Goal: Find specific page/section: Find specific page/section

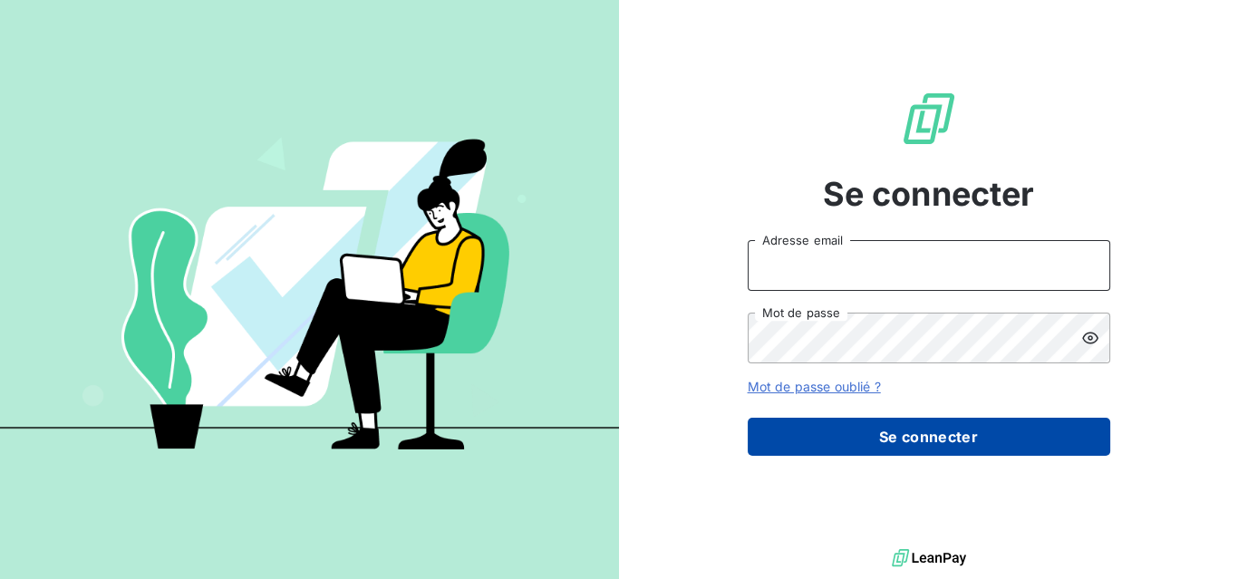
type input "[EMAIL_ADDRESS][PERSON_NAME][PERSON_NAME][DOMAIN_NAME]"
click at [924, 429] on button "Se connecter" at bounding box center [929, 437] width 362 height 38
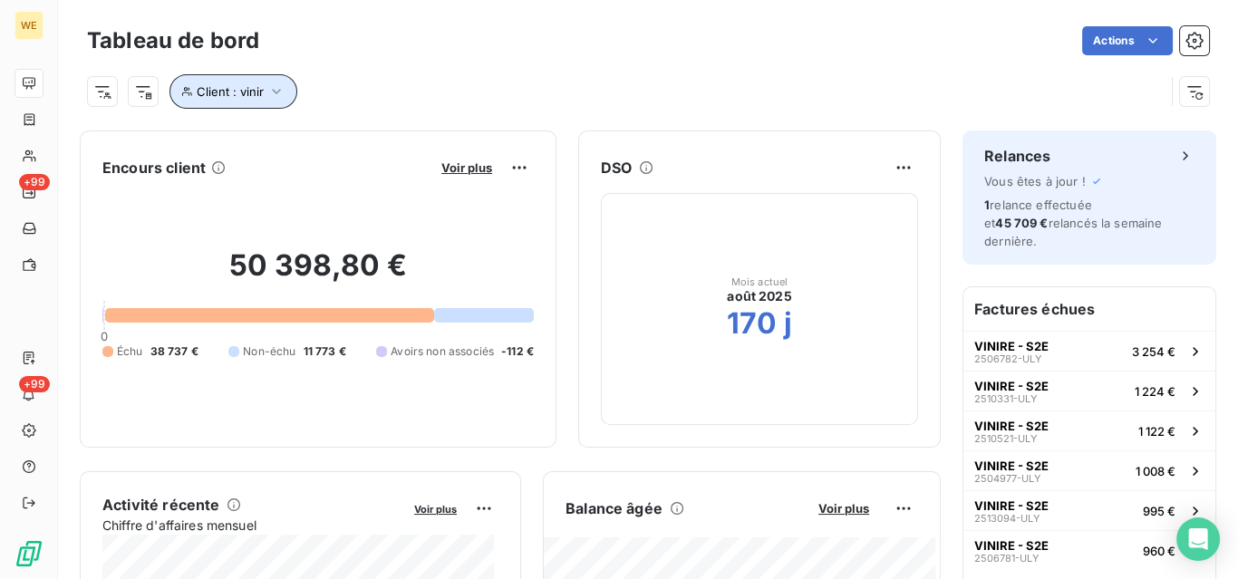
click at [259, 91] on span "Client : vinir" at bounding box center [230, 91] width 67 height 14
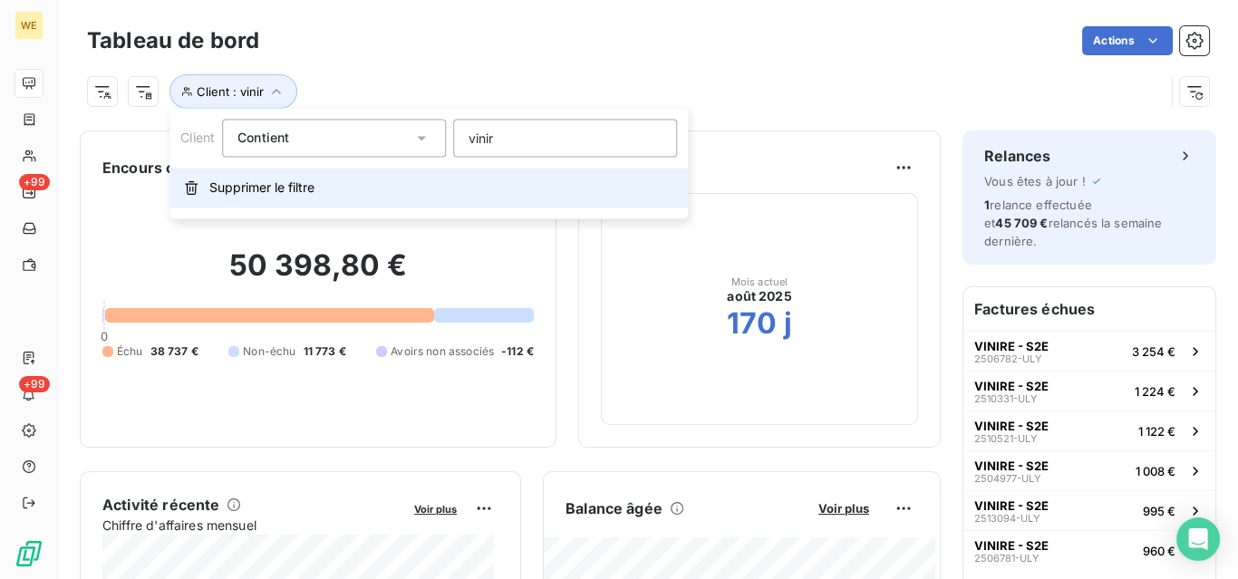
click at [275, 185] on span "Supprimer le filtre" at bounding box center [261, 188] width 105 height 18
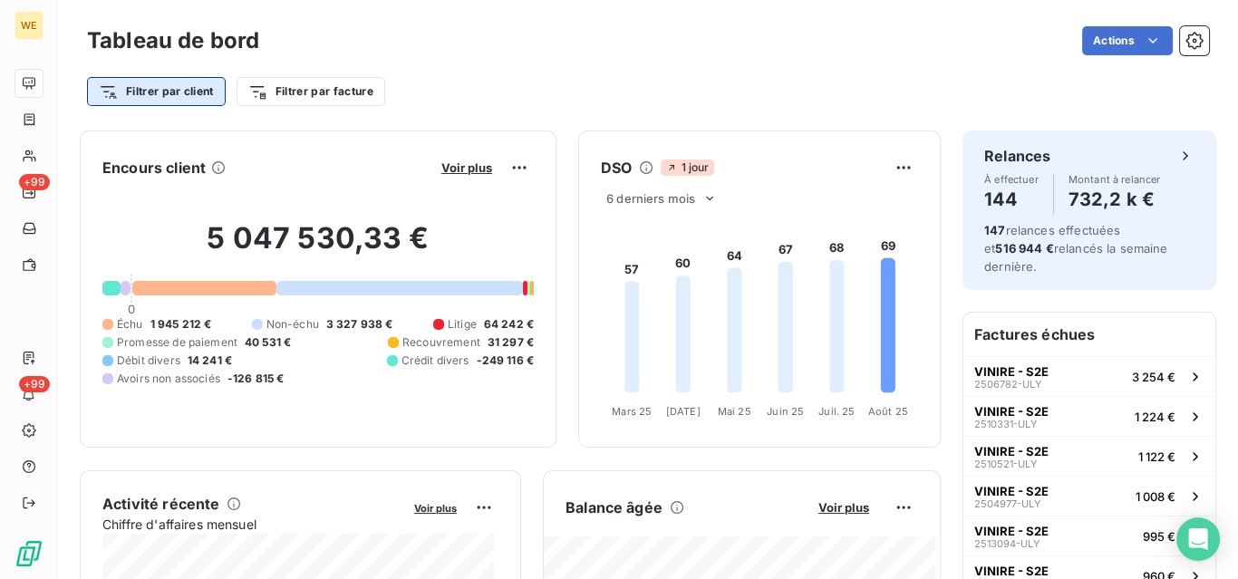
click at [203, 95] on html "WE +99 +99 Tableau de bord Actions Filtrer par client Filtrer par facture Encou…" at bounding box center [619, 289] width 1238 height 579
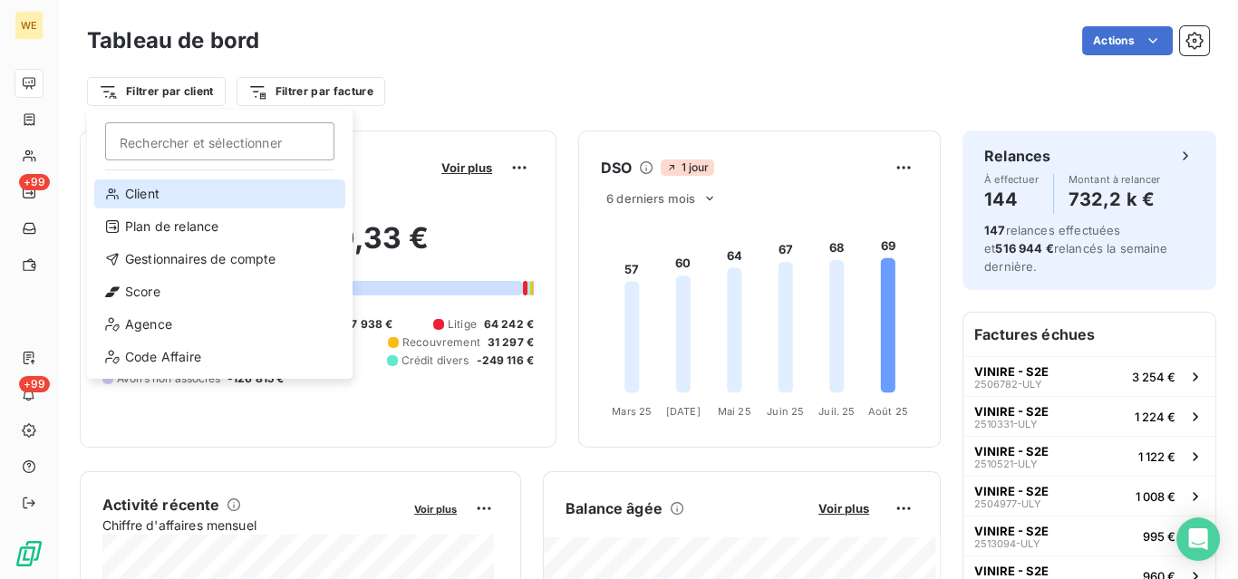
click at [158, 198] on div "Client" at bounding box center [219, 193] width 251 height 29
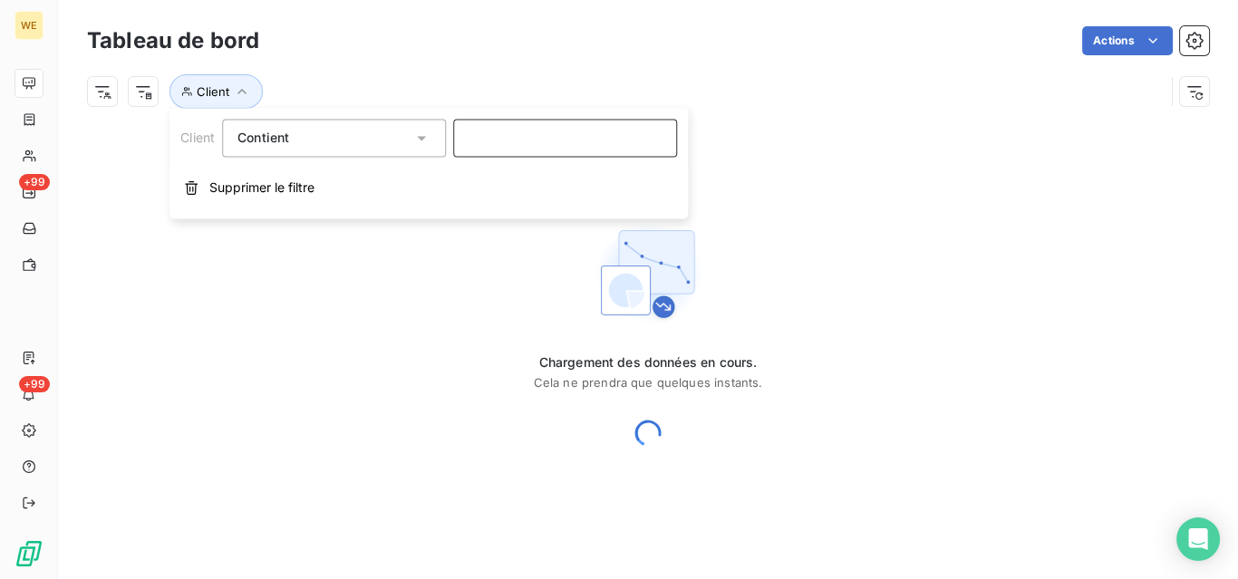
click at [517, 129] on input at bounding box center [565, 138] width 224 height 38
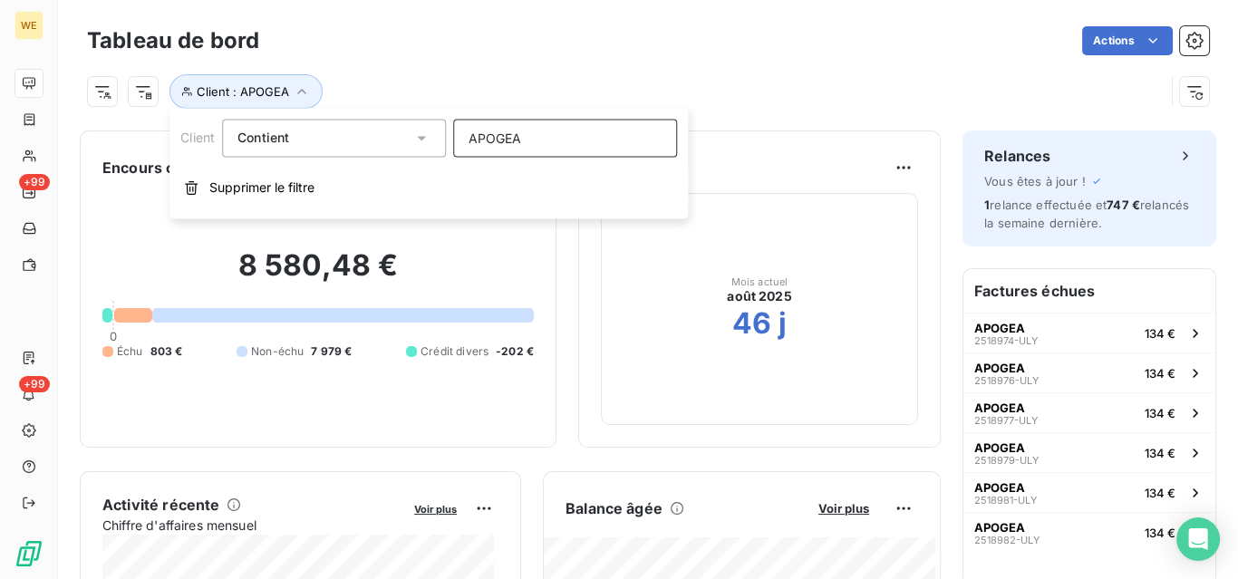
type input "APOGEA"
click at [469, 424] on div "8 580,48 € 0 Échu 803 € Non-échu 7 979 € Crédit divers -202 €" at bounding box center [317, 303] width 431 height 243
